Goal: Check status: Check status

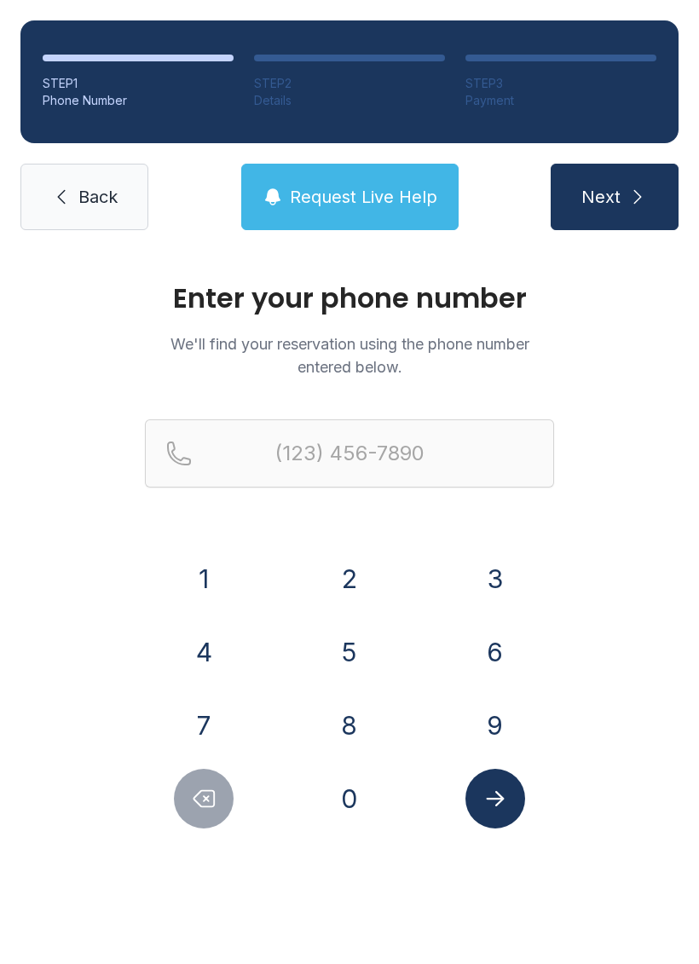
click at [193, 645] on button "4" at bounding box center [204, 652] width 60 height 60
click at [350, 797] on button "0" at bounding box center [350, 799] width 60 height 60
click at [207, 721] on button "7" at bounding box center [204, 725] width 60 height 60
click at [220, 788] on button "Delete number" at bounding box center [204, 799] width 60 height 60
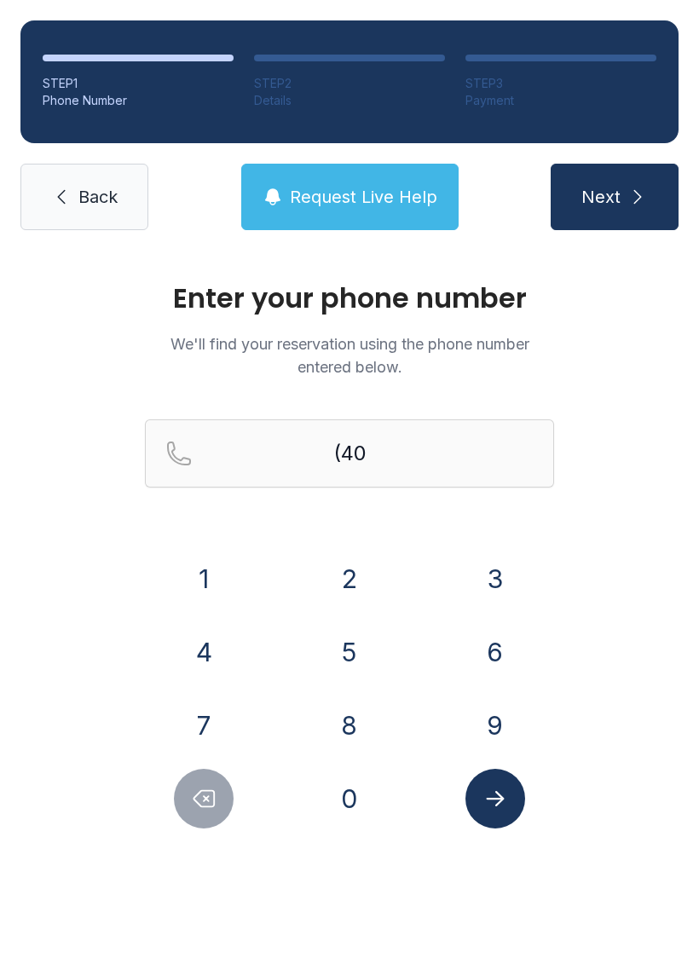
type input "(4"
click at [218, 765] on div "1 2 3 4 5 6 7 8 9 0" at bounding box center [349, 689] width 409 height 280
click at [193, 816] on button "Delete number" at bounding box center [204, 799] width 60 height 60
click at [193, 815] on button "Delete number" at bounding box center [204, 799] width 60 height 60
click at [489, 572] on button "3" at bounding box center [495, 579] width 60 height 60
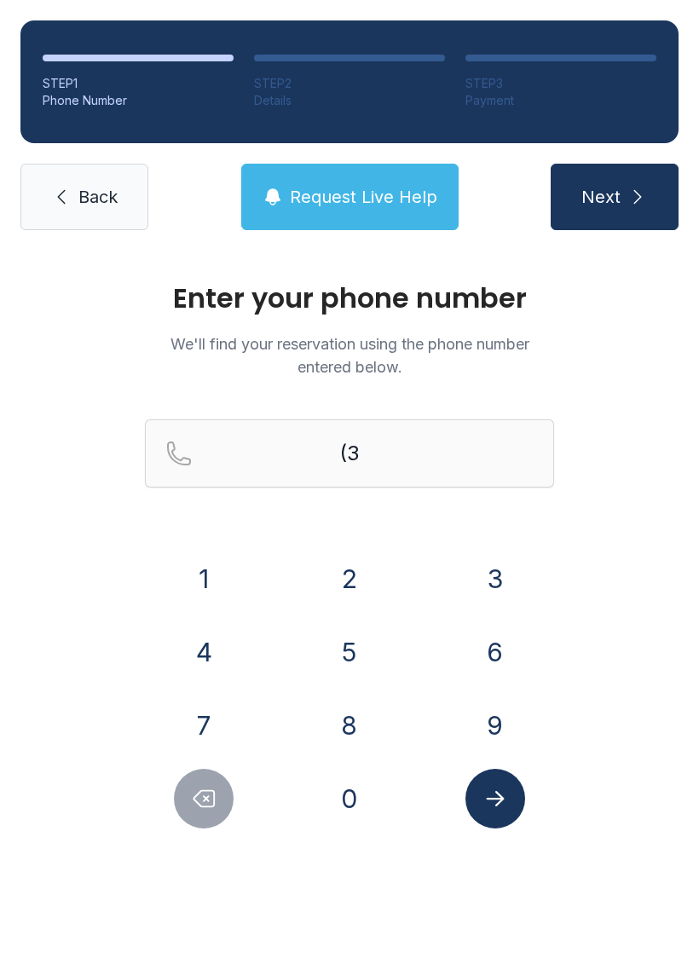
click at [364, 722] on button "8" at bounding box center [350, 725] width 60 height 60
click at [485, 638] on button "6" at bounding box center [495, 652] width 60 height 60
click at [213, 726] on button "7" at bounding box center [204, 725] width 60 height 60
click at [211, 646] on button "4" at bounding box center [204, 652] width 60 height 60
click at [352, 711] on button "8" at bounding box center [350, 725] width 60 height 60
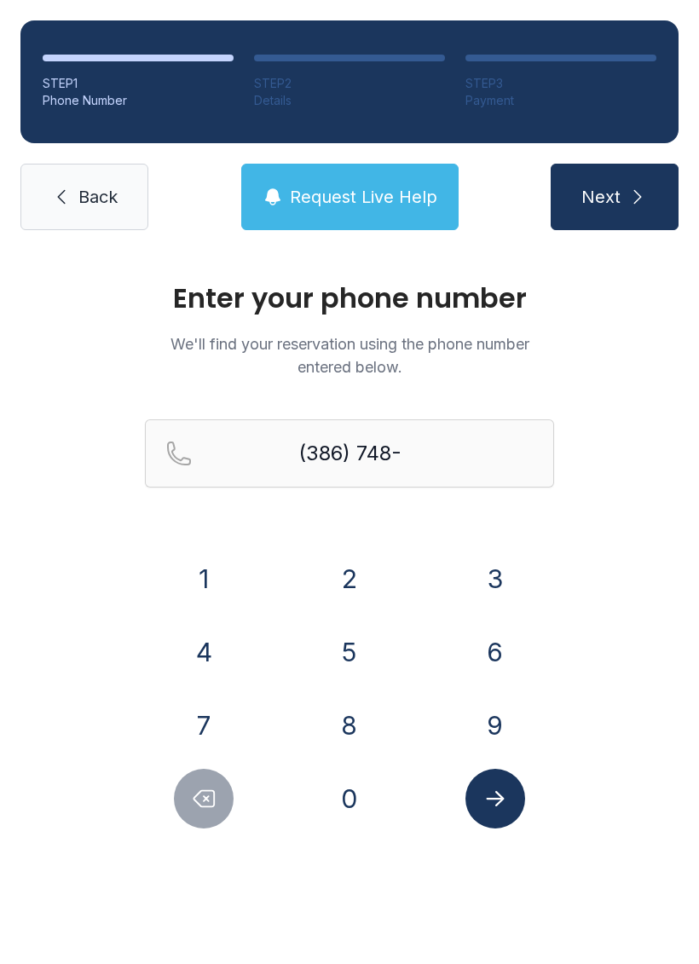
click at [213, 709] on button "7" at bounding box center [204, 725] width 60 height 60
click at [469, 649] on button "6" at bounding box center [495, 652] width 60 height 60
click at [349, 790] on button "0" at bounding box center [350, 799] width 60 height 60
click at [369, 711] on button "8" at bounding box center [350, 725] width 60 height 60
type input "[PHONE_NUMBER]"
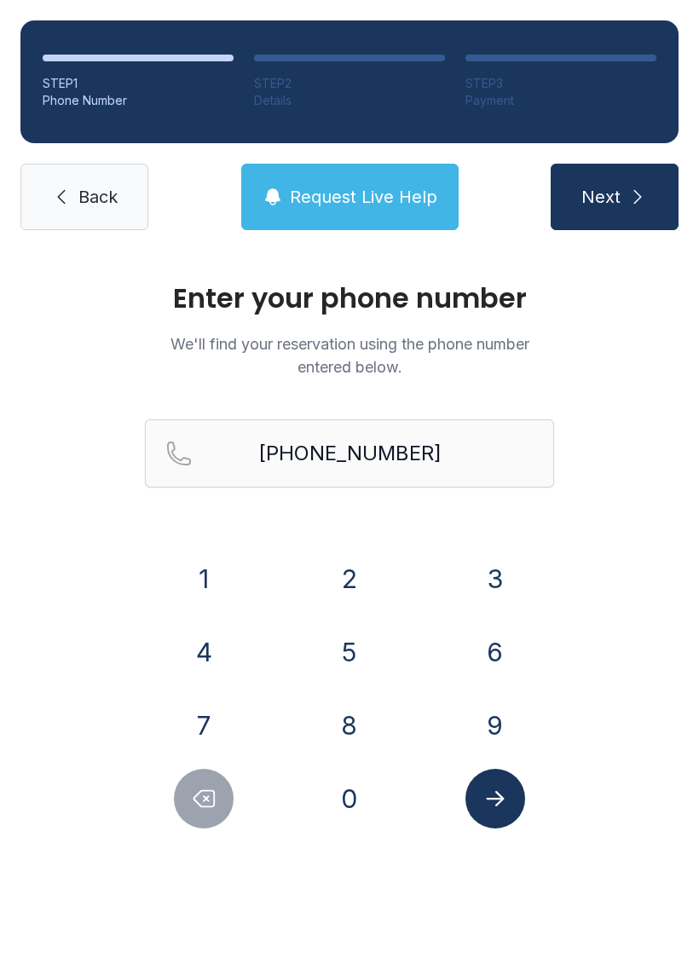
click at [493, 799] on icon "Submit lookup form" at bounding box center [495, 798] width 18 height 15
click at [359, 181] on button "Request Live Help" at bounding box center [349, 197] width 217 height 66
